Goal: Information Seeking & Learning: Check status

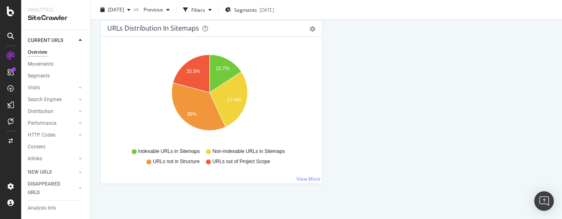
scroll to position [963, 0]
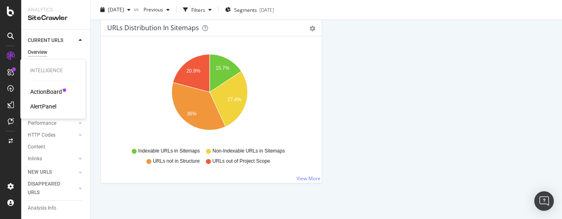
click at [12, 72] on icon at bounding box center [10, 72] width 7 height 7
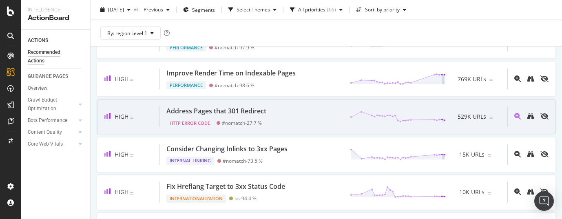
scroll to position [237, 0]
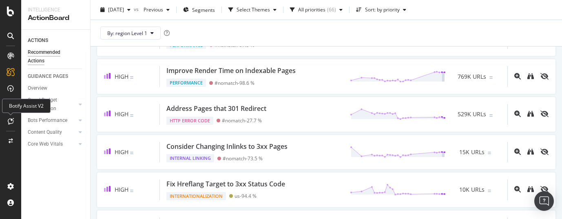
click at [8, 120] on icon at bounding box center [11, 121] width 6 height 7
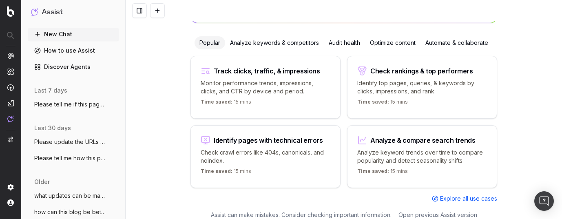
scroll to position [97, 0]
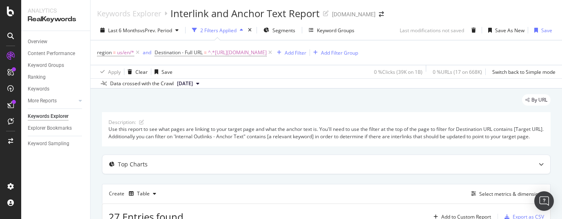
scroll to position [84, 0]
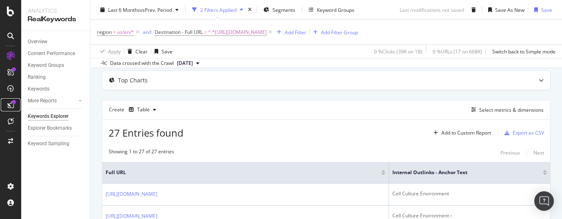
click at [11, 104] on icon at bounding box center [10, 105] width 7 height 7
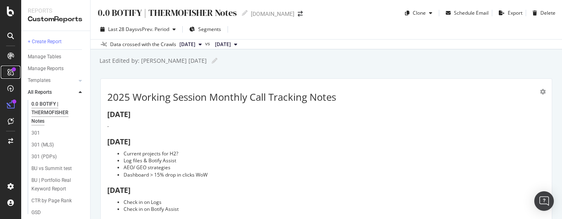
click at [10, 73] on icon at bounding box center [10, 72] width 7 height 7
